Goal: Task Accomplishment & Management: Manage account settings

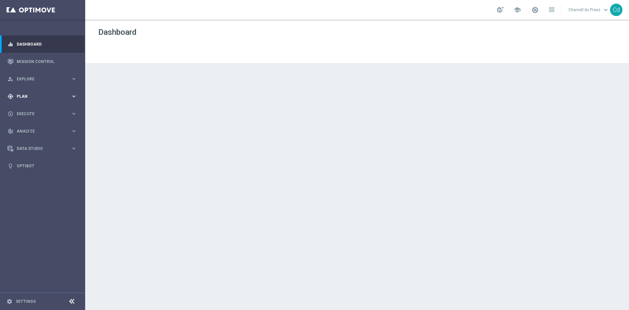
click at [23, 98] on span "Plan" at bounding box center [44, 96] width 54 height 4
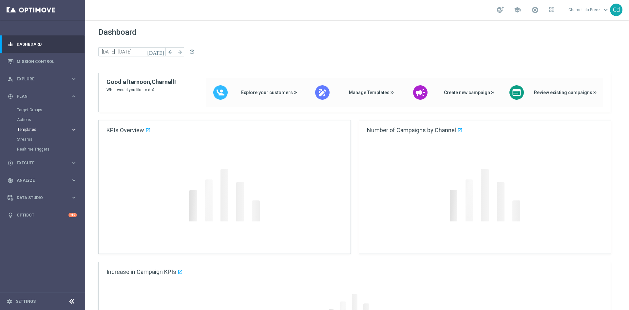
click at [29, 129] on span "Templates" at bounding box center [40, 129] width 47 height 4
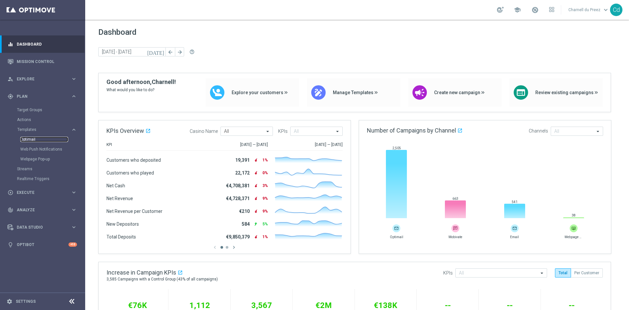
drag, startPoint x: 29, startPoint y: 141, endPoint x: 58, endPoint y: 141, distance: 29.2
click at [29, 141] on link "Optimail" at bounding box center [44, 139] width 48 height 5
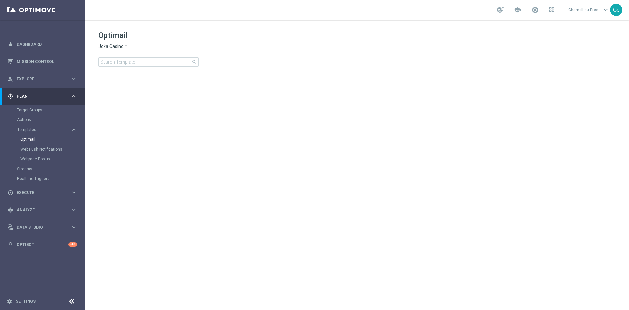
click at [107, 45] on span "Joka Casino" at bounding box center [110, 46] width 25 height 6
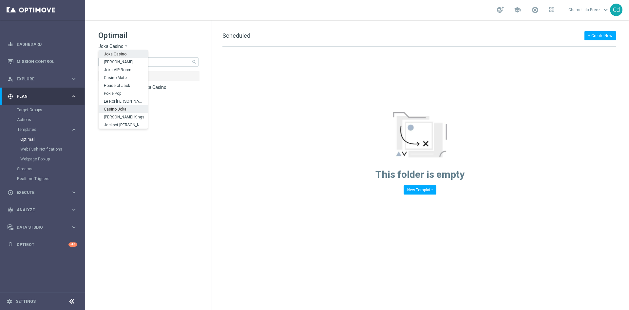
click at [0, 0] on span "Casino Joka" at bounding box center [0, 0] width 0 height 0
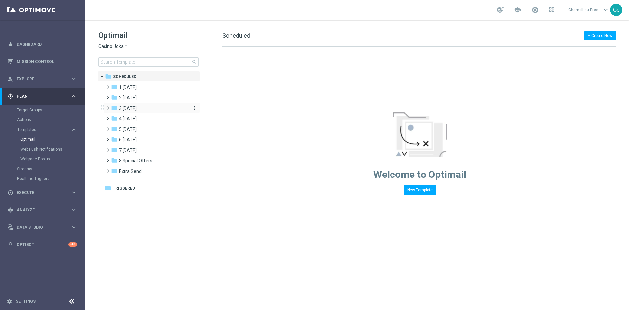
click at [129, 109] on span "3 [DATE]" at bounding box center [128, 108] width 18 height 6
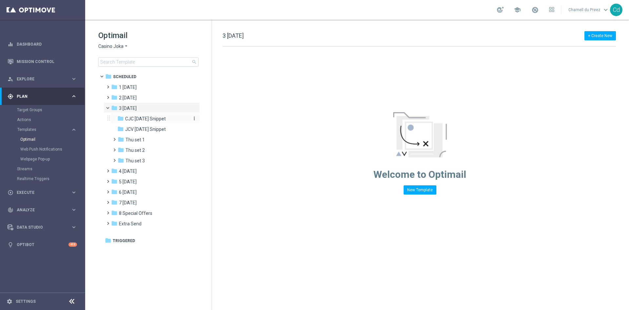
drag, startPoint x: 150, startPoint y: 118, endPoint x: 316, endPoint y: 146, distance: 168.4
click at [150, 118] on span "CJC [DATE] Snippet" at bounding box center [145, 119] width 41 height 6
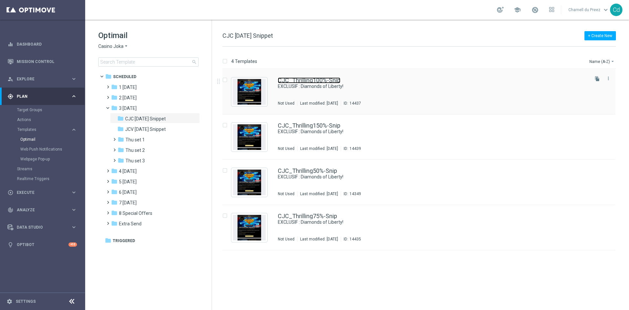
click at [307, 82] on link "CJC_Thrilling100%-Snip" at bounding box center [309, 80] width 63 height 6
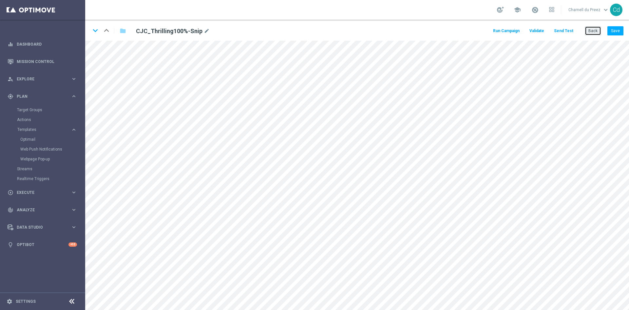
click at [592, 31] on button "Back" at bounding box center [593, 30] width 16 height 9
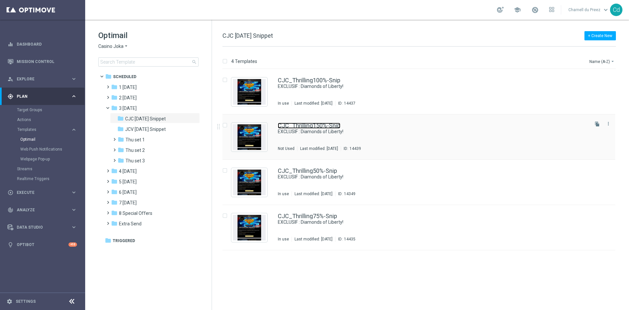
click at [328, 123] on link "CJC_Thrilling150%-Snip" at bounding box center [309, 126] width 63 height 6
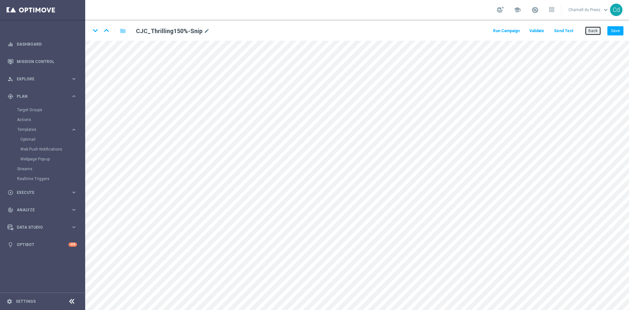
click at [598, 31] on button "Back" at bounding box center [593, 30] width 16 height 9
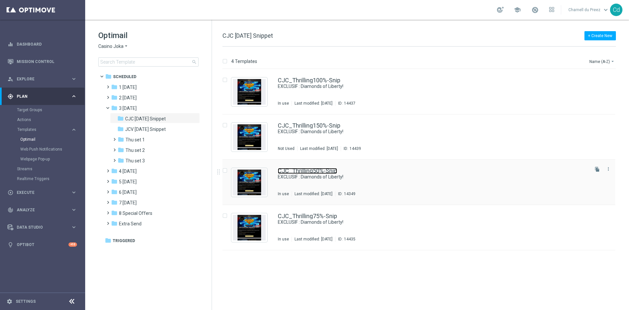
click at [310, 169] on link "CJC_Thrilling50%-Snip" at bounding box center [307, 171] width 59 height 6
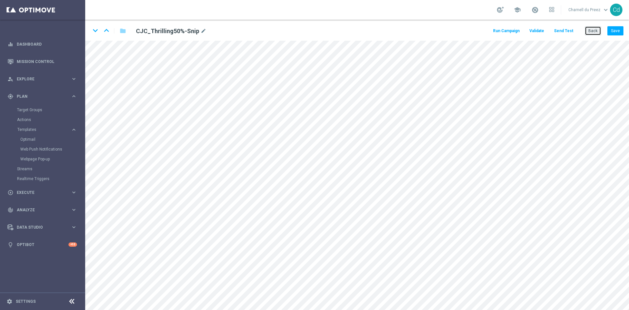
click at [595, 32] on button "Back" at bounding box center [593, 30] width 16 height 9
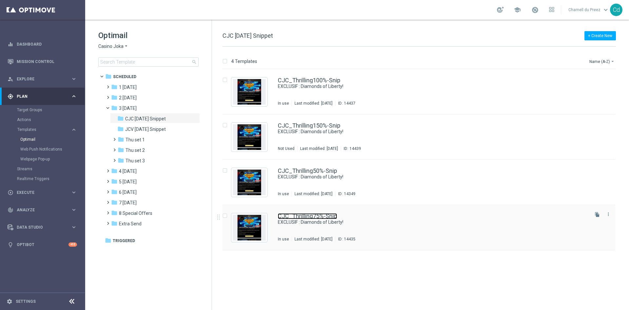
click at [321, 217] on link "CJC_Thrilling75%-Snip" at bounding box center [307, 216] width 59 height 6
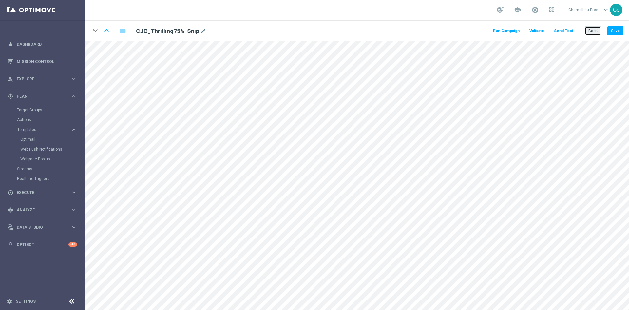
click at [595, 31] on button "Back" at bounding box center [593, 30] width 16 height 9
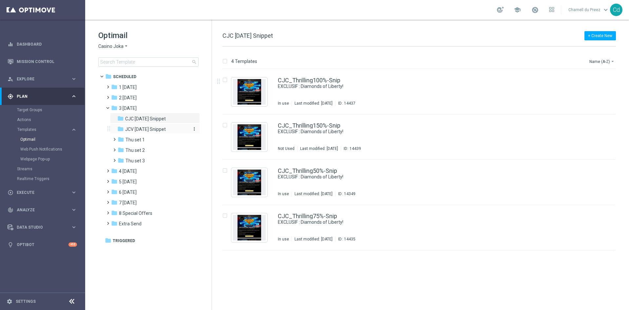
click at [162, 128] on span "JCV [DATE] Snippet" at bounding box center [145, 129] width 41 height 6
click at [314, 76] on div "JCV_Thrilling100%-Snip EXCLUSIF : Diamonds of Liberty! Not Used Last modified: …" at bounding box center [419, 91] width 393 height 45
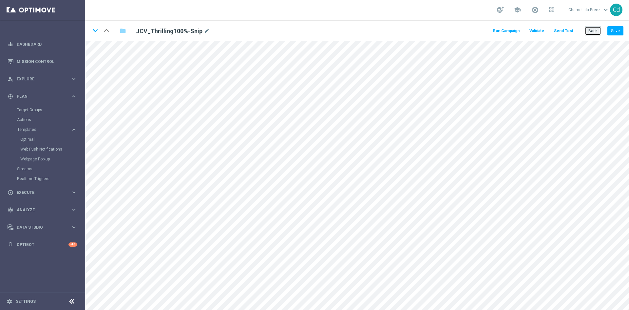
click at [591, 32] on button "Back" at bounding box center [593, 30] width 16 height 9
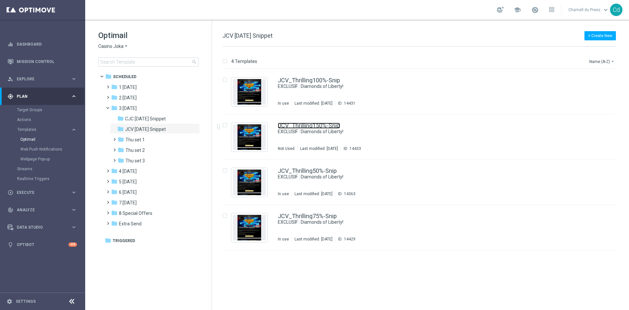
drag, startPoint x: 313, startPoint y: 127, endPoint x: 329, endPoint y: 127, distance: 15.7
click at [314, 127] on link "JCV_Thrilling150%-Snip" at bounding box center [309, 126] width 62 height 6
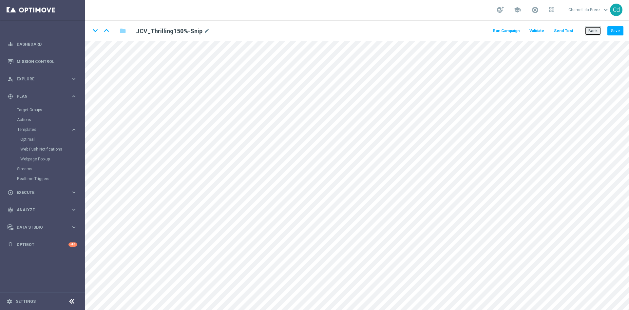
drag, startPoint x: 595, startPoint y: 31, endPoint x: 539, endPoint y: 32, distance: 56.1
click at [595, 31] on button "Back" at bounding box center [593, 30] width 16 height 9
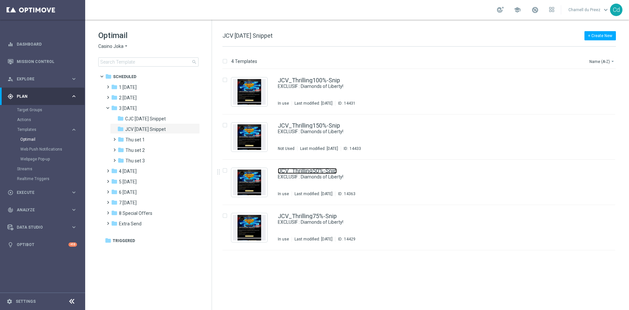
click at [313, 170] on link "JCV_Thrilling50%-Snip" at bounding box center [307, 171] width 59 height 6
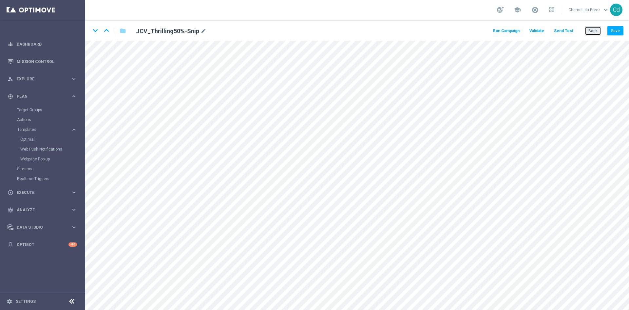
click at [588, 33] on button "Back" at bounding box center [593, 30] width 16 height 9
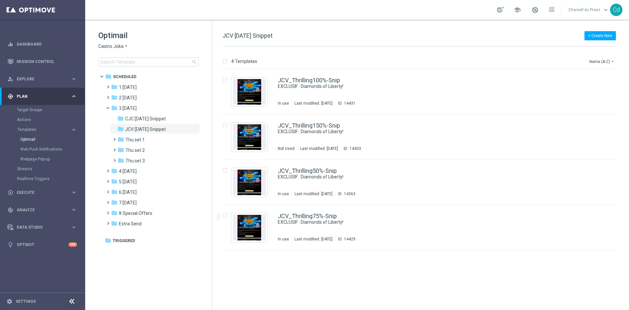
click at [318, 210] on div "JCV_Thrilling75%-Snip EXCLUSIF : Diamonds of Liberty! In use Last modified: [DA…" at bounding box center [419, 227] width 393 height 45
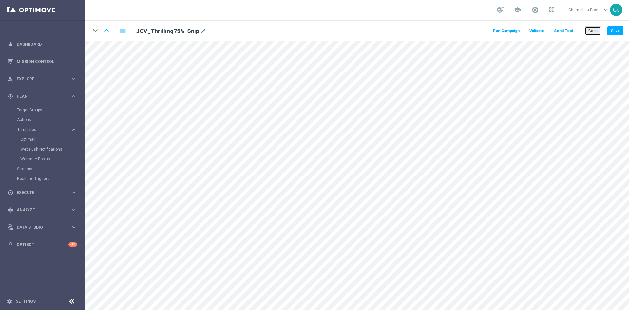
click at [592, 30] on button "Back" at bounding box center [593, 30] width 16 height 9
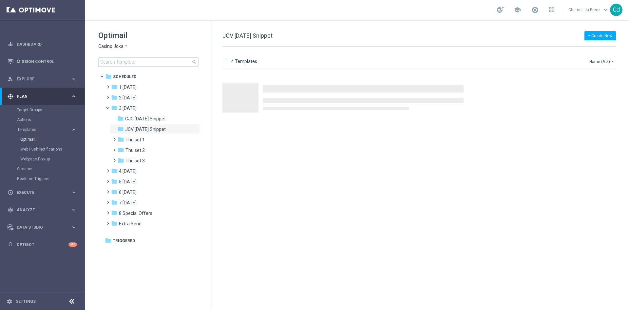
click at [113, 46] on span "Casino Joka" at bounding box center [110, 46] width 25 height 6
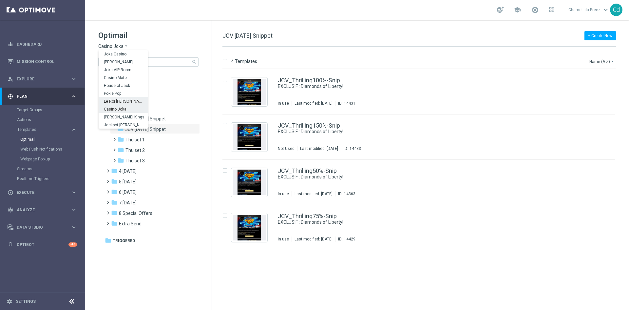
click at [0, 0] on span "Le Roi [PERSON_NAME]" at bounding box center [0, 0] width 0 height 0
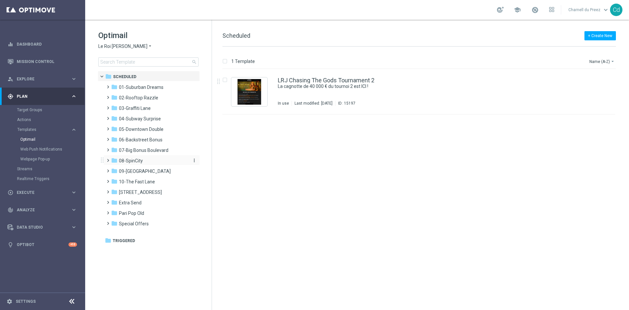
click at [133, 161] on span "08-SpinCity" at bounding box center [131, 161] width 24 height 6
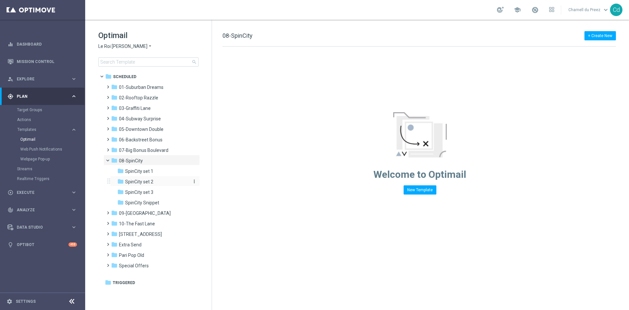
click at [146, 181] on span "SpinCity set 2" at bounding box center [139, 182] width 28 height 6
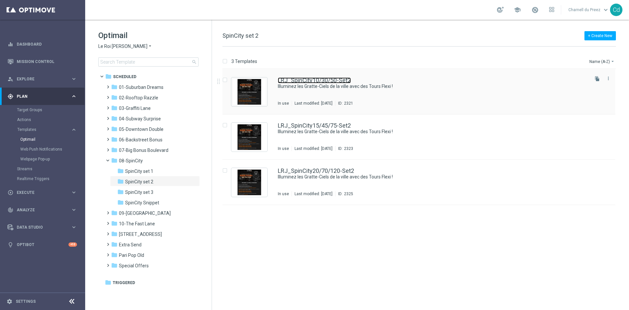
click at [326, 80] on link "LRJ_SpinCity10/30/50-Set2" at bounding box center [314, 80] width 73 height 6
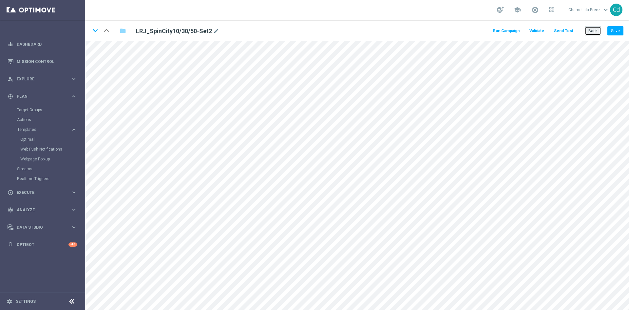
click at [593, 31] on button "Back" at bounding box center [593, 30] width 16 height 9
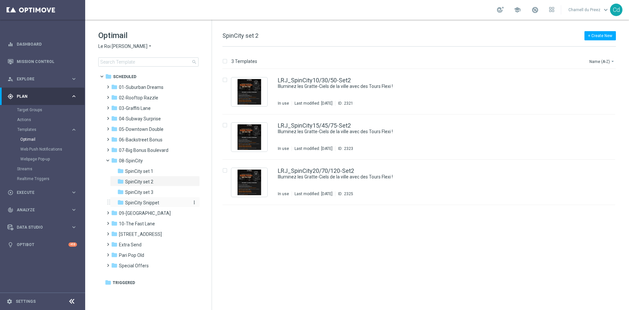
click at [146, 203] on span "SpinCity Snippet" at bounding box center [142, 203] width 34 height 6
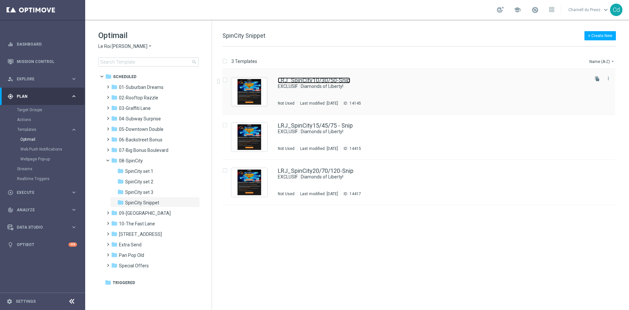
click at [304, 79] on link "LRJ_SpinCity10/30/50-Snip" at bounding box center [314, 80] width 72 height 6
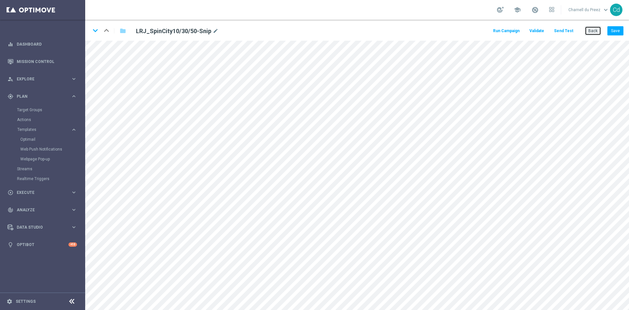
click at [597, 32] on button "Back" at bounding box center [593, 30] width 16 height 9
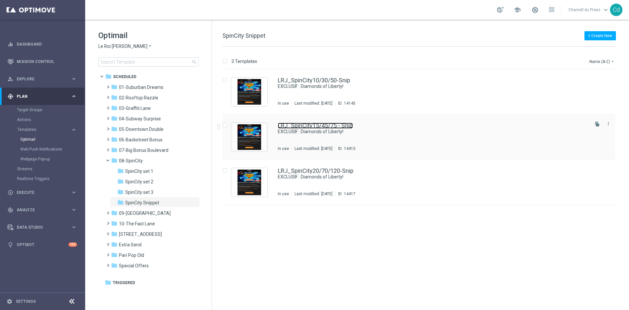
click at [316, 123] on link "LRJ_SpinCity15/45/75 - Snip" at bounding box center [315, 126] width 75 height 6
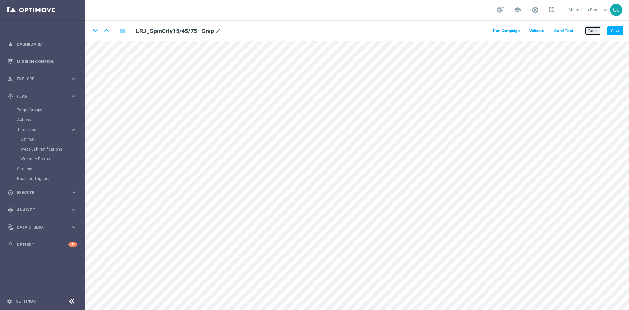
click at [595, 32] on button "Back" at bounding box center [593, 30] width 16 height 9
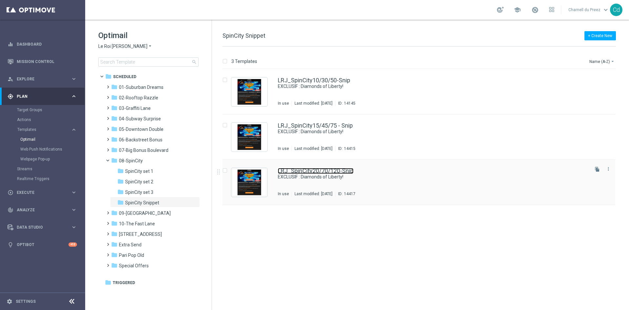
click at [311, 169] on link "LRJ_SpinCity20/70/120-Snip" at bounding box center [316, 171] width 76 height 6
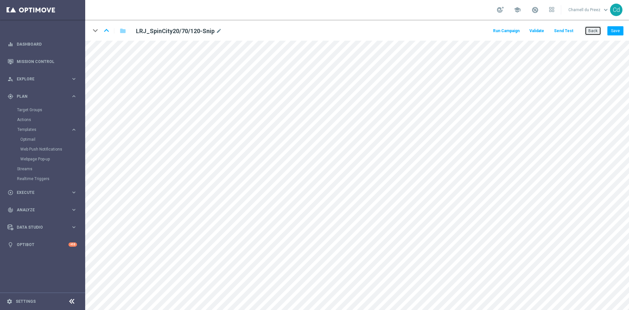
click at [596, 29] on button "Back" at bounding box center [593, 30] width 16 height 9
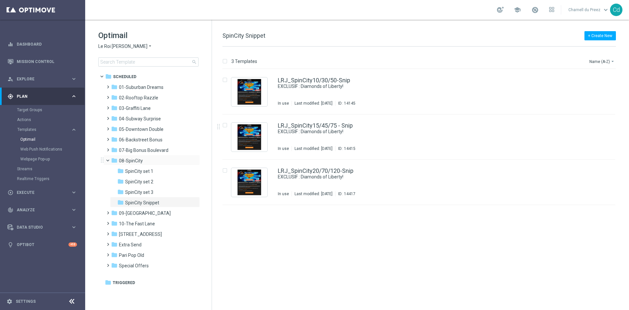
drag, startPoint x: 107, startPoint y: 162, endPoint x: 105, endPoint y: 152, distance: 10.7
click at [109, 160] on span at bounding box center [110, 158] width 3 height 3
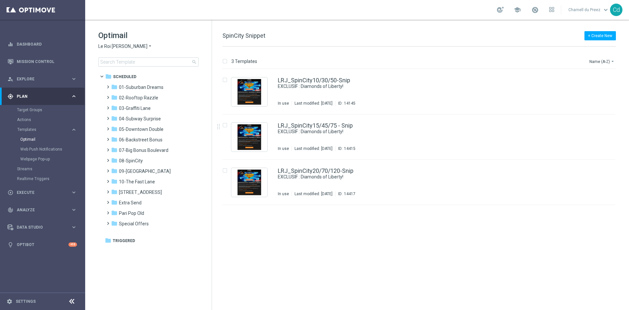
click at [111, 46] on span "Le Roi [PERSON_NAME]" at bounding box center [122, 46] width 49 height 6
click at [0, 0] on span "Casino Joka" at bounding box center [0, 0] width 0 height 0
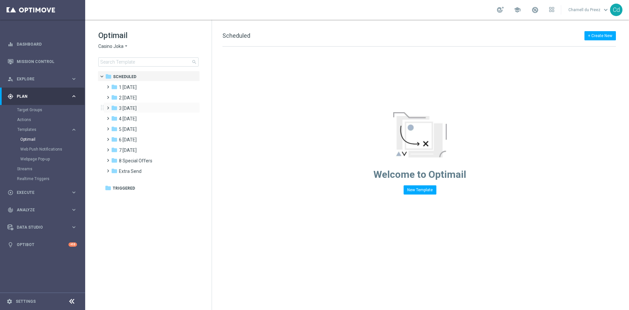
click at [107, 106] on span at bounding box center [106, 105] width 3 height 3
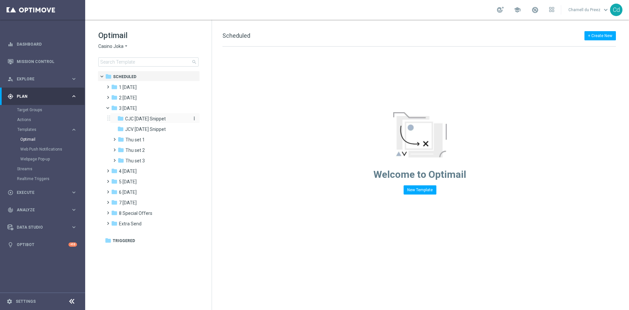
click at [147, 119] on span "CJC [DATE] Snippet" at bounding box center [145, 119] width 41 height 6
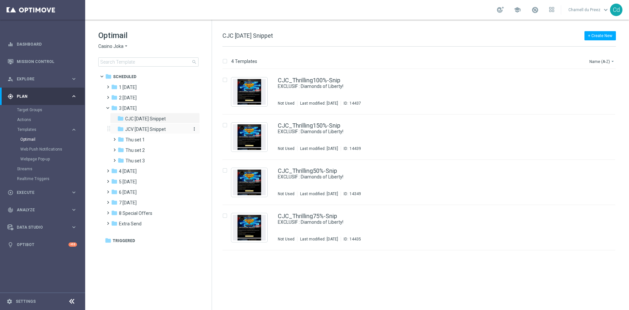
click at [147, 129] on span "JCV [DATE] Snippet" at bounding box center [145, 129] width 41 height 6
click at [308, 78] on link "JCV_Thrilling100%-Snip" at bounding box center [309, 80] width 62 height 6
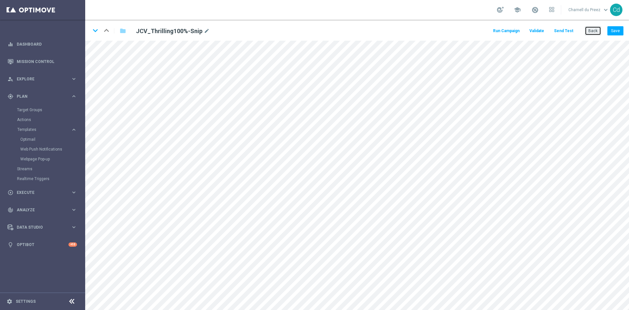
click at [590, 31] on button "Back" at bounding box center [593, 30] width 16 height 9
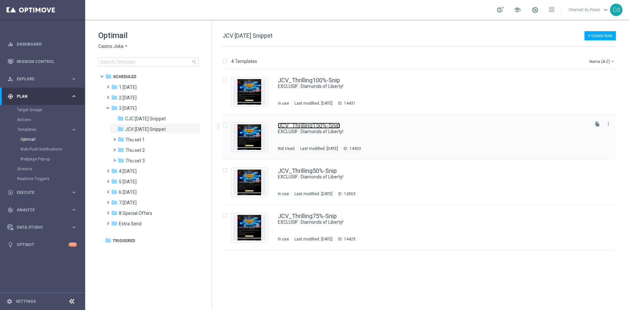
click at [314, 127] on link "JCV_Thrilling150%-Snip" at bounding box center [309, 126] width 62 height 6
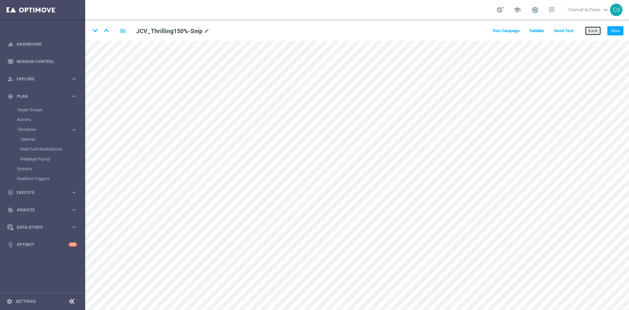
click at [593, 32] on button "Back" at bounding box center [593, 30] width 16 height 9
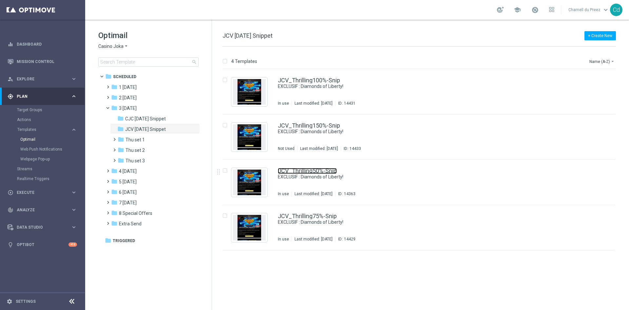
drag, startPoint x: 311, startPoint y: 172, endPoint x: 323, endPoint y: 171, distance: 11.8
click at [311, 172] on link "JCV_Thrilling50%-Snip" at bounding box center [307, 171] width 59 height 6
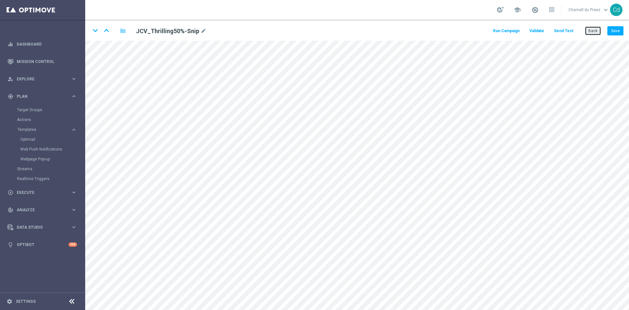
click at [596, 32] on button "Back" at bounding box center [593, 30] width 16 height 9
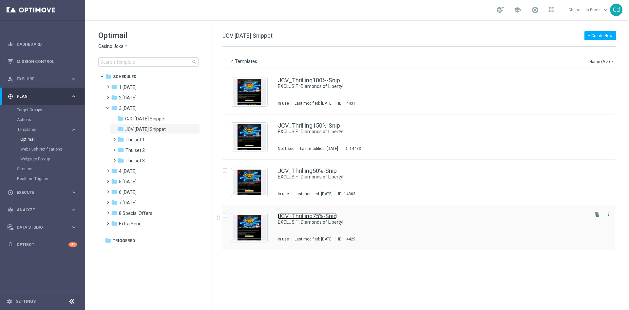
click at [316, 215] on link "JCV_Thrilling75%-Snip" at bounding box center [307, 216] width 59 height 6
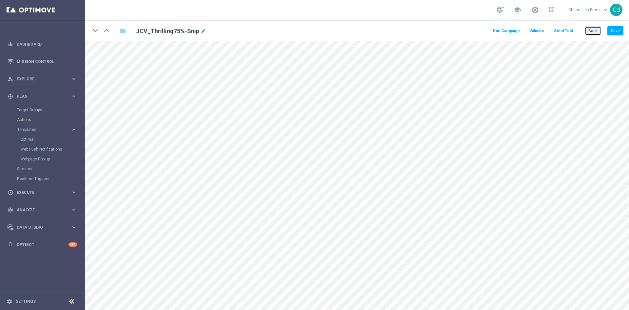
click at [593, 33] on button "Back" at bounding box center [593, 30] width 16 height 9
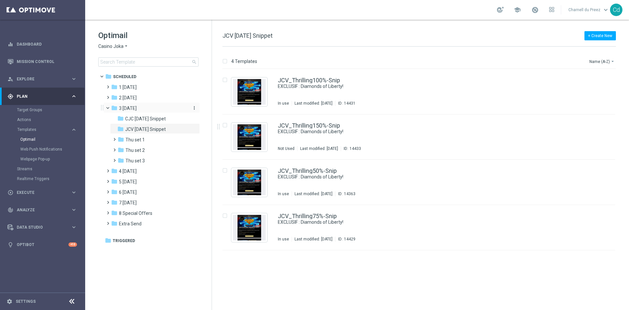
drag, startPoint x: 108, startPoint y: 107, endPoint x: 115, endPoint y: 110, distance: 8.2
click at [109, 107] on span at bounding box center [110, 106] width 3 height 3
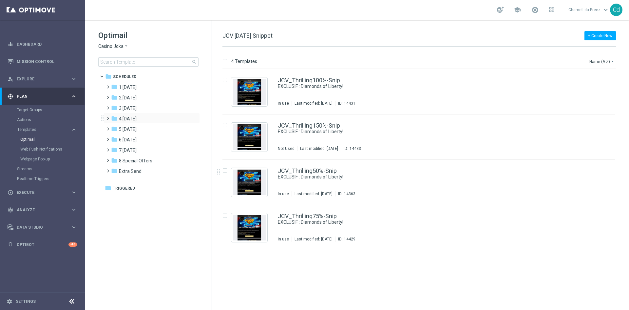
drag, startPoint x: 107, startPoint y: 117, endPoint x: 105, endPoint y: 121, distance: 3.7
click at [107, 117] on span at bounding box center [106, 115] width 3 height 3
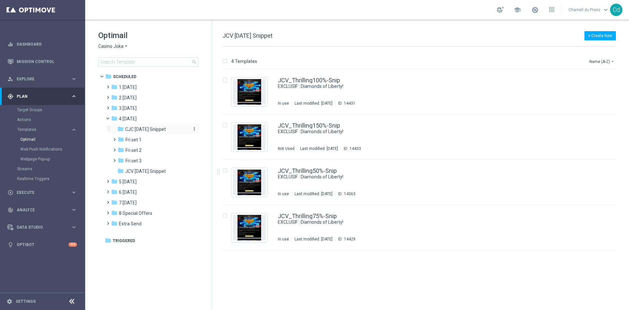
click at [144, 129] on span "CJC [DATE] Snippet" at bounding box center [145, 129] width 41 height 6
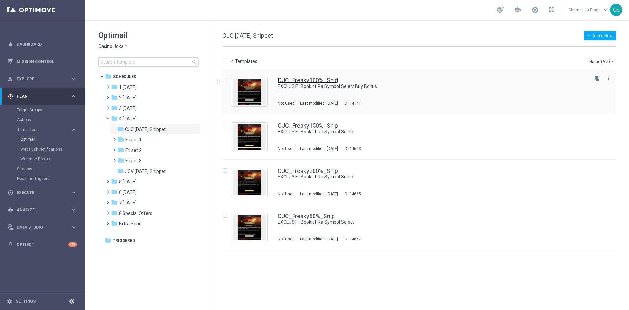
click at [302, 78] on link "CJC_Freaky100%_Snip" at bounding box center [308, 80] width 60 height 6
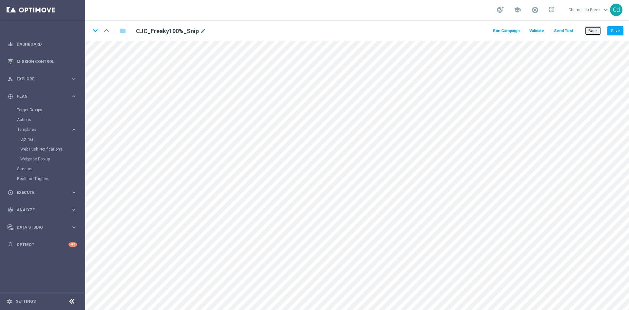
click at [595, 31] on button "Back" at bounding box center [593, 30] width 16 height 9
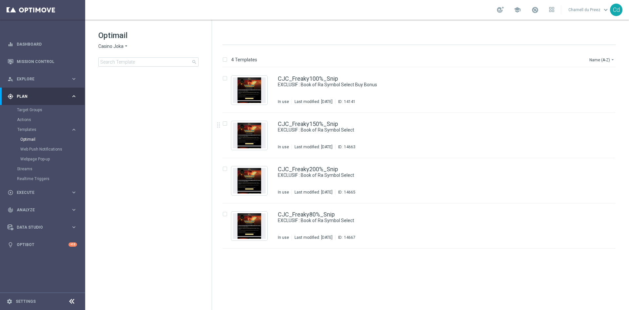
click at [320, 120] on div "insert_drive_file CJC_Freaky100%_Snip EXCLUSIF : Book of Ra Symbol Select Buy B…" at bounding box center [422, 188] width 412 height 241
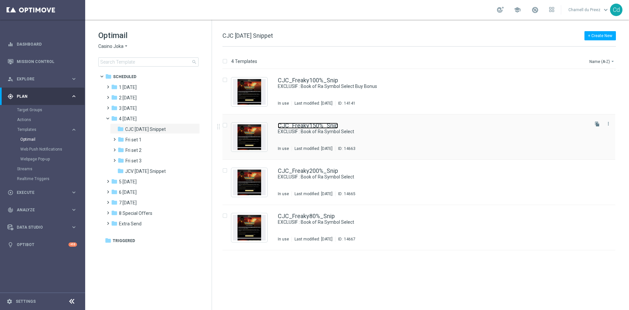
click at [312, 127] on link "CJC_Freaky150%_Snip" at bounding box center [308, 126] width 60 height 6
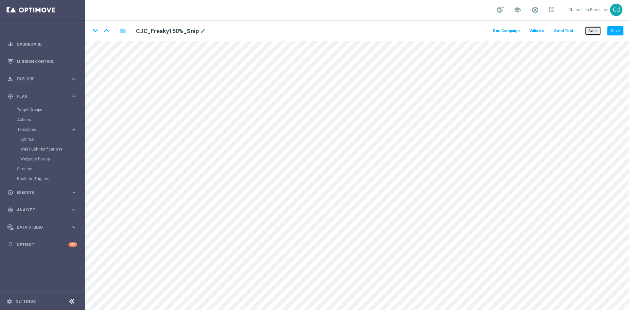
click at [597, 31] on button "Back" at bounding box center [593, 30] width 16 height 9
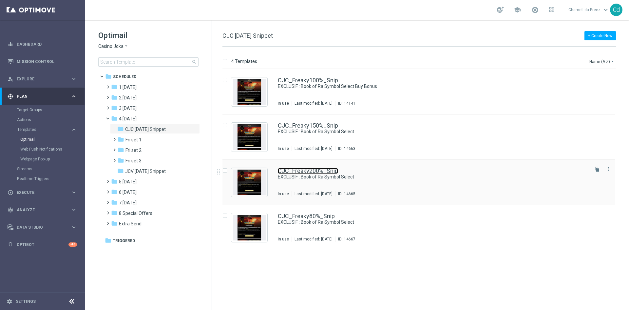
click at [312, 169] on link "CJC_Freaky200%_Snip" at bounding box center [308, 171] width 60 height 6
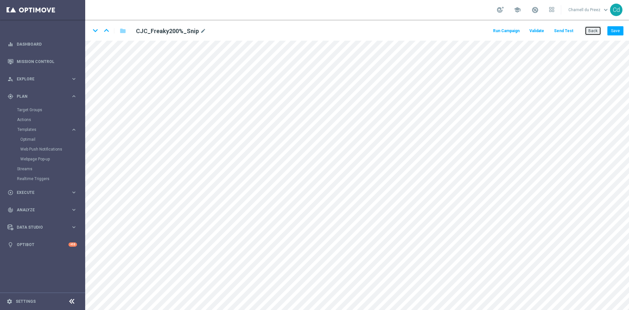
click at [595, 31] on button "Back" at bounding box center [593, 30] width 16 height 9
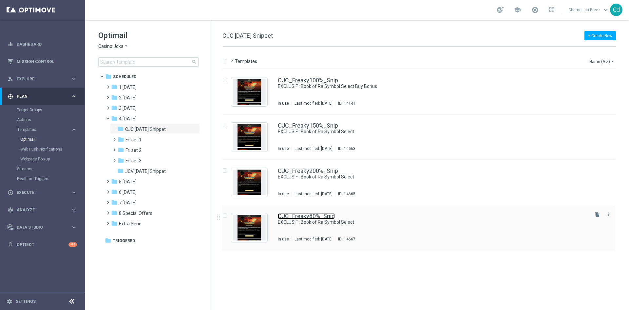
click at [323, 214] on link "CJC_Freaky80%_Snip" at bounding box center [306, 216] width 57 height 6
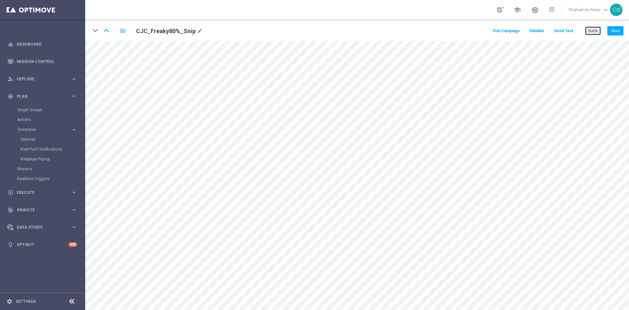
click at [597, 32] on button "Back" at bounding box center [593, 30] width 16 height 9
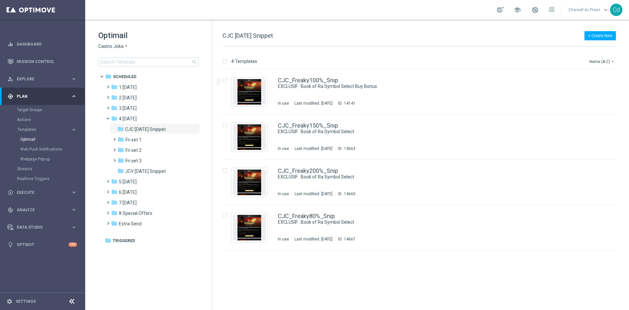
drag, startPoint x: 155, startPoint y: 171, endPoint x: 292, endPoint y: 168, distance: 136.4
click at [156, 171] on span "JCV [DATE] Snippet" at bounding box center [145, 171] width 41 height 6
drag, startPoint x: 310, startPoint y: 80, endPoint x: 348, endPoint y: 86, distance: 38.2
click at [311, 80] on link "JCV_Freaky100%_Snip" at bounding box center [308, 80] width 60 height 6
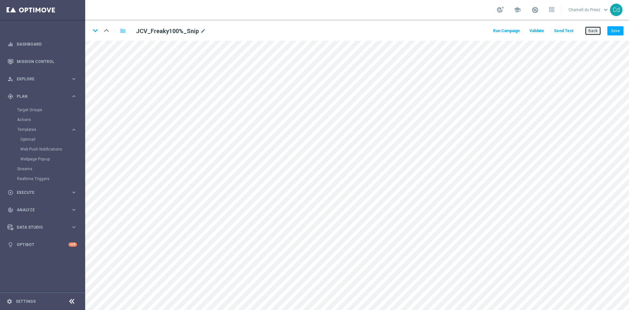
click at [591, 29] on button "Back" at bounding box center [593, 30] width 16 height 9
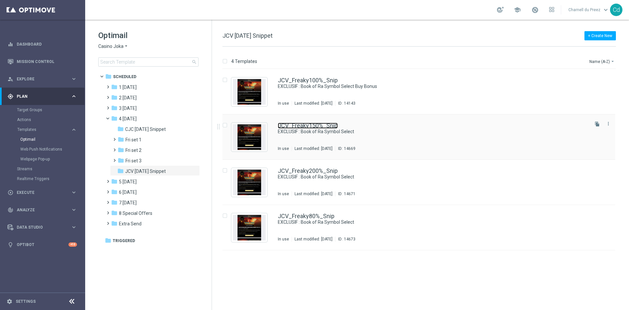
click at [314, 127] on link "JCV_Freaky150%_Snip" at bounding box center [308, 126] width 60 height 6
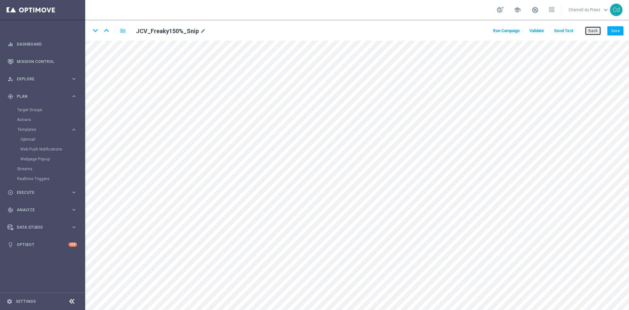
click at [594, 32] on button "Back" at bounding box center [593, 30] width 16 height 9
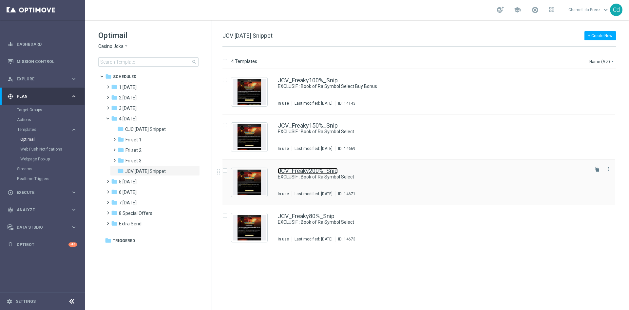
click at [302, 170] on link "JCV_Freaky200%_Snip" at bounding box center [308, 171] width 60 height 6
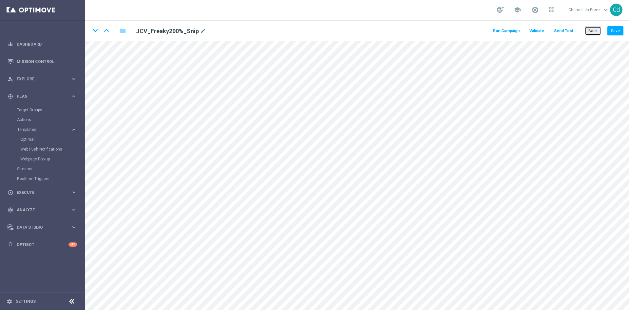
click at [598, 29] on button "Back" at bounding box center [593, 30] width 16 height 9
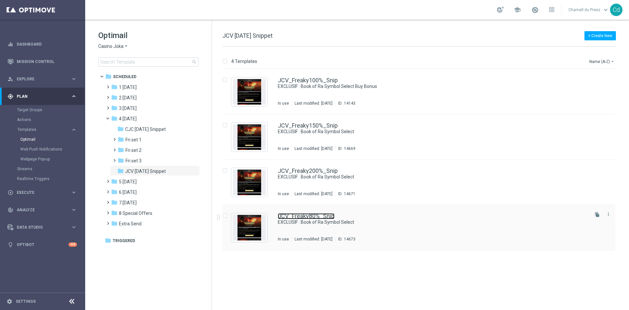
click at [311, 216] on link "JCV_Freaky80%_Snip" at bounding box center [306, 216] width 57 height 6
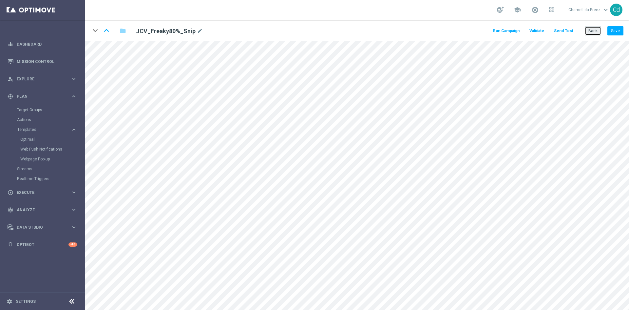
click at [594, 29] on button "Back" at bounding box center [593, 30] width 16 height 9
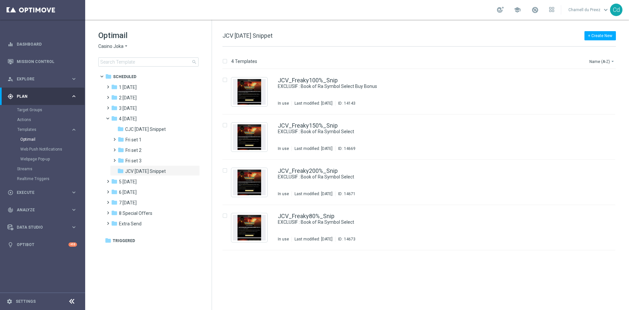
click at [112, 47] on span "Casino Joka" at bounding box center [110, 46] width 25 height 6
click at [0, 0] on span "Le Roi [PERSON_NAME]" at bounding box center [0, 0] width 0 height 0
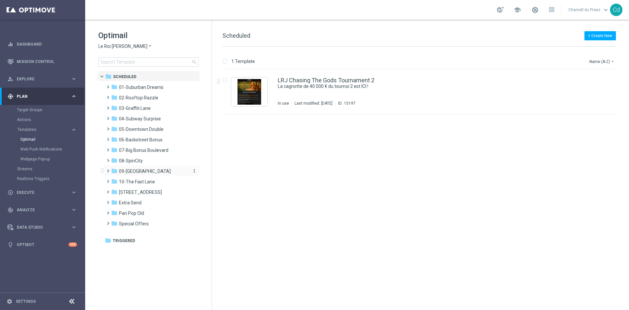
click at [141, 170] on span "09-[GEOGRAPHIC_DATA]" at bounding box center [145, 171] width 52 height 6
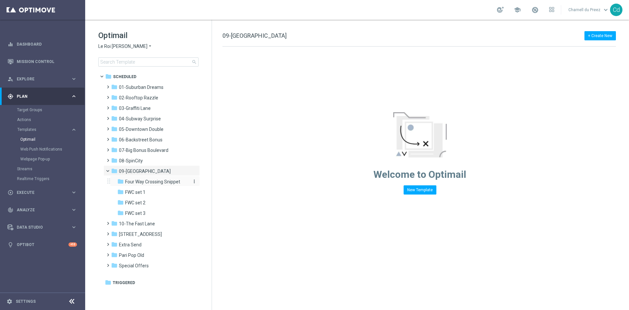
click at [169, 180] on span "Four Way Crossing Snippet" at bounding box center [152, 182] width 55 height 6
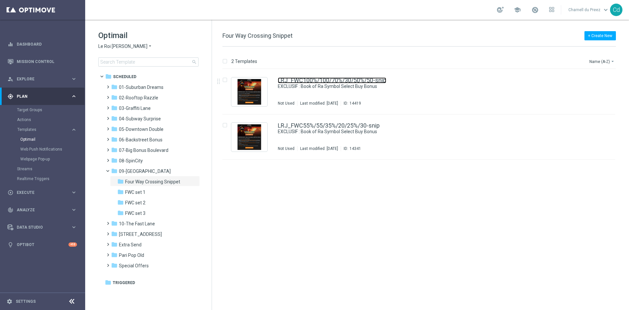
drag, startPoint x: 318, startPoint y: 80, endPoint x: 329, endPoint y: 80, distance: 11.5
click at [318, 80] on link "LRJ_FWC100%/100/70%/30/50%/50-snip" at bounding box center [332, 80] width 108 height 6
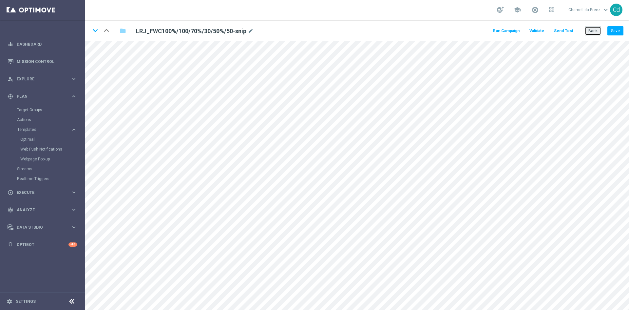
click at [594, 35] on button "Back" at bounding box center [593, 30] width 16 height 9
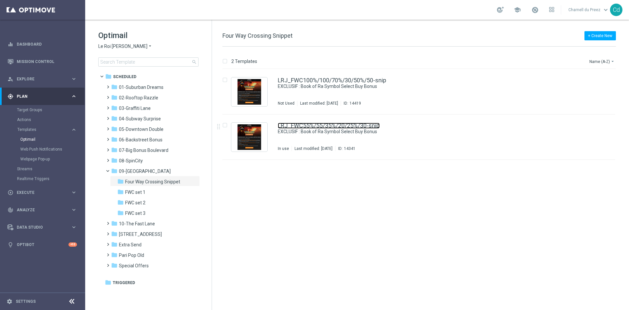
click at [320, 124] on link "LRJ_FWC55%/55/35%/20/25%/30-snip" at bounding box center [329, 126] width 102 height 6
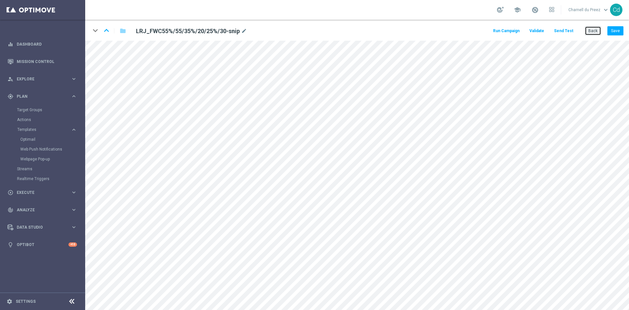
click at [595, 30] on button "Back" at bounding box center [593, 30] width 16 height 9
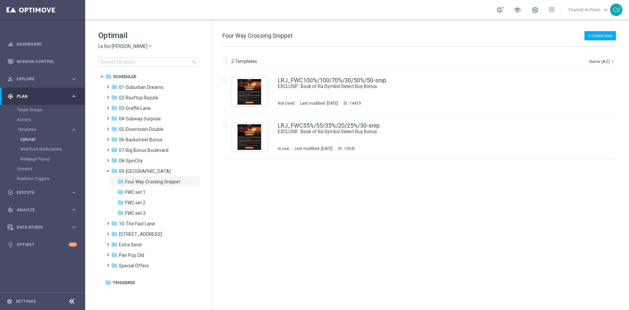
click at [74, 98] on icon "keyboard_arrow_right" at bounding box center [74, 96] width 6 height 6
